Goal: Task Accomplishment & Management: Manage account settings

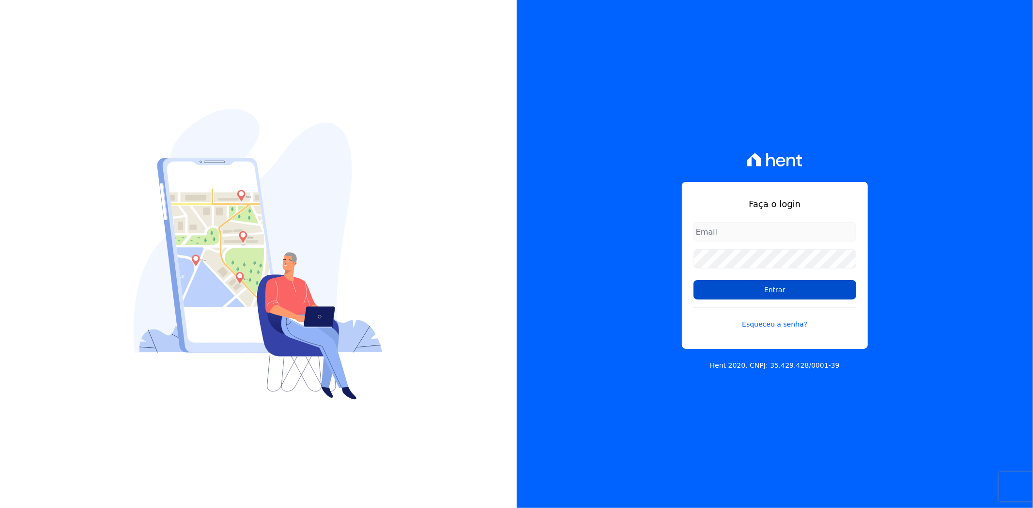
type input "[PERSON_NAME][EMAIL_ADDRESS][PERSON_NAME][DOMAIN_NAME]"
click at [767, 289] on input "Entrar" at bounding box center [774, 289] width 163 height 19
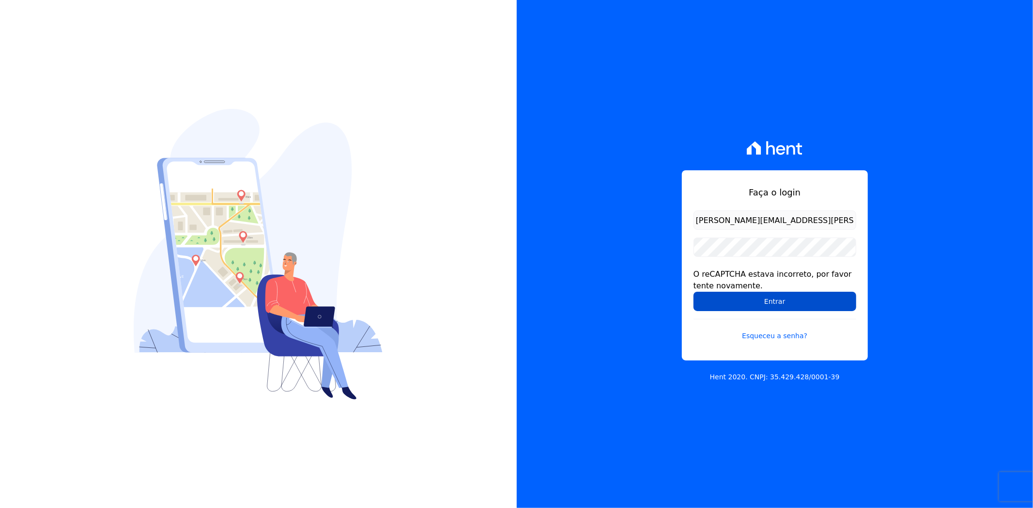
click at [722, 304] on input "Entrar" at bounding box center [774, 301] width 163 height 19
